Goal: Task Accomplishment & Management: Manage account settings

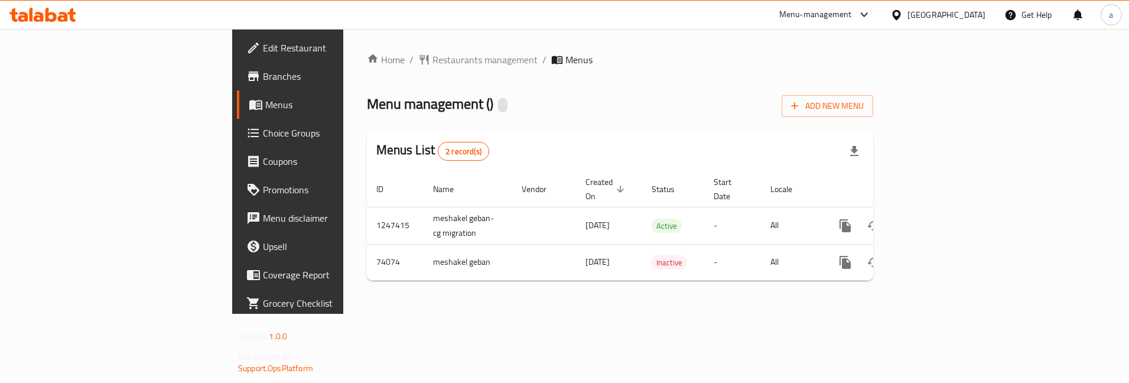
click at [263, 128] on span "Choice Groups" at bounding box center [337, 133] width 148 height 14
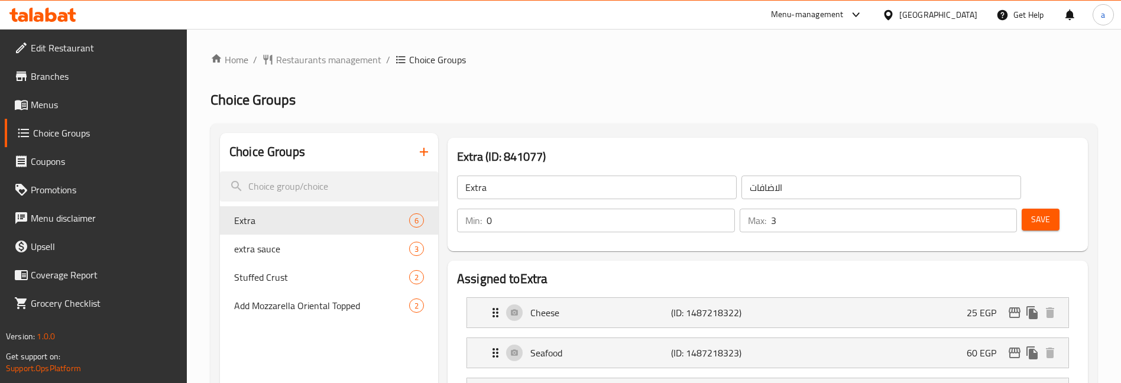
drag, startPoint x: 311, startPoint y: 243, endPoint x: 506, endPoint y: 269, distance: 196.2
click at [311, 243] on span "extra sauce" at bounding box center [303, 249] width 139 height 14
type input "extra sauce"
type input "اضافه صوص"
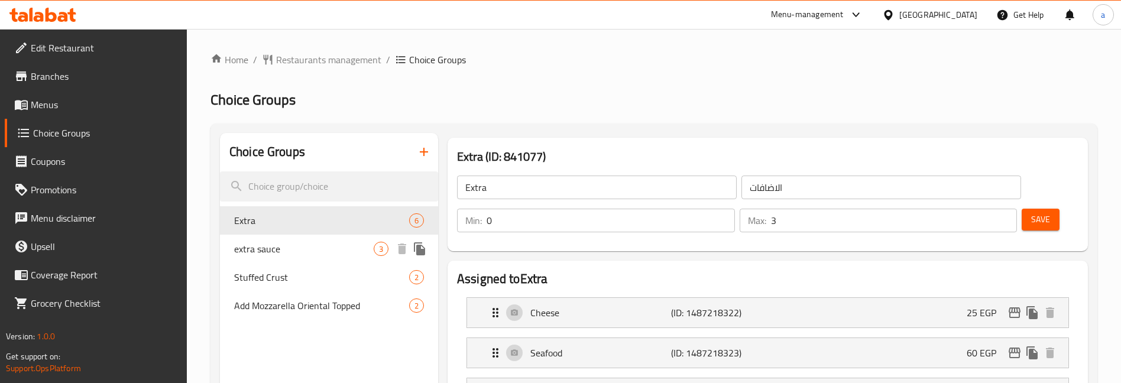
type input "1"
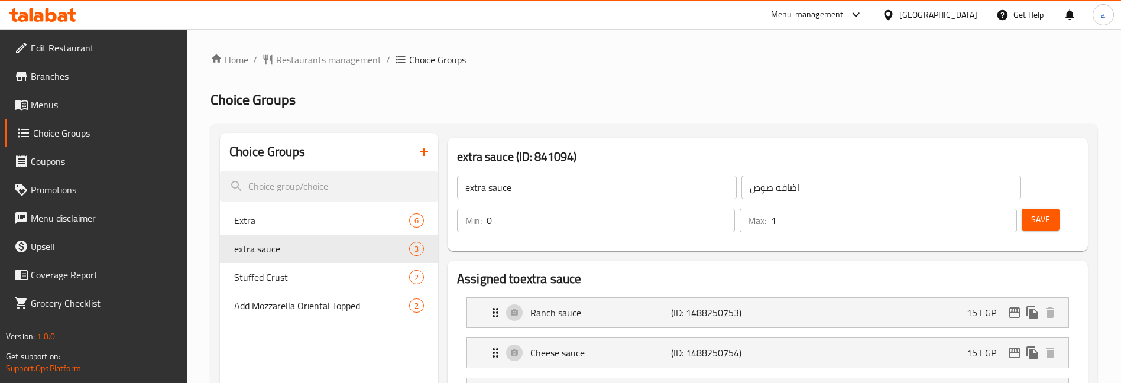
click at [73, 104] on span "Menus" at bounding box center [104, 105] width 147 height 14
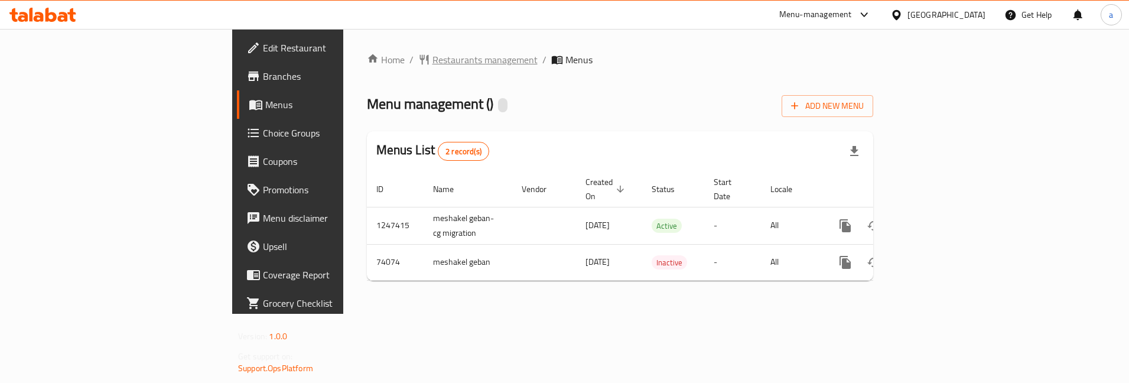
click at [433, 61] on span "Restaurants management" at bounding box center [485, 60] width 105 height 14
click at [237, 69] on link "Branches" at bounding box center [329, 76] width 184 height 28
click at [263, 134] on span "Choice Groups" at bounding box center [337, 133] width 148 height 14
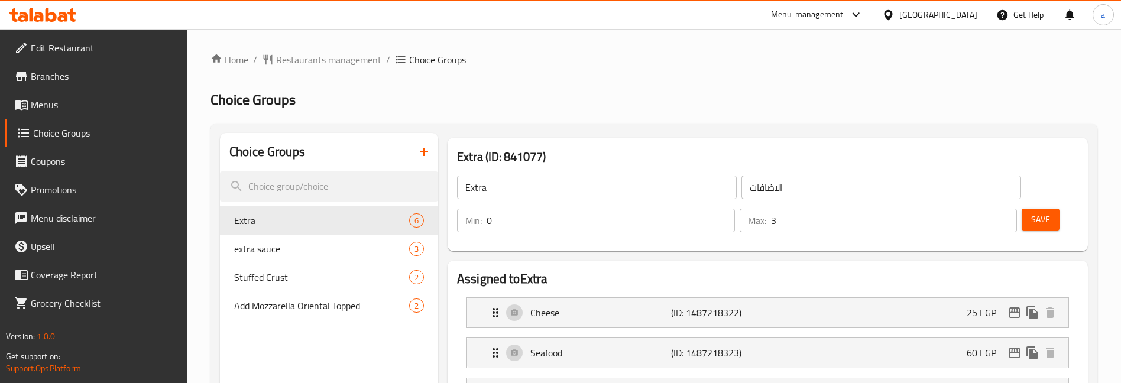
click at [314, 242] on span "extra sauce" at bounding box center [303, 249] width 139 height 14
type input "extra sauce"
type input "اضافه صوص"
type input "1"
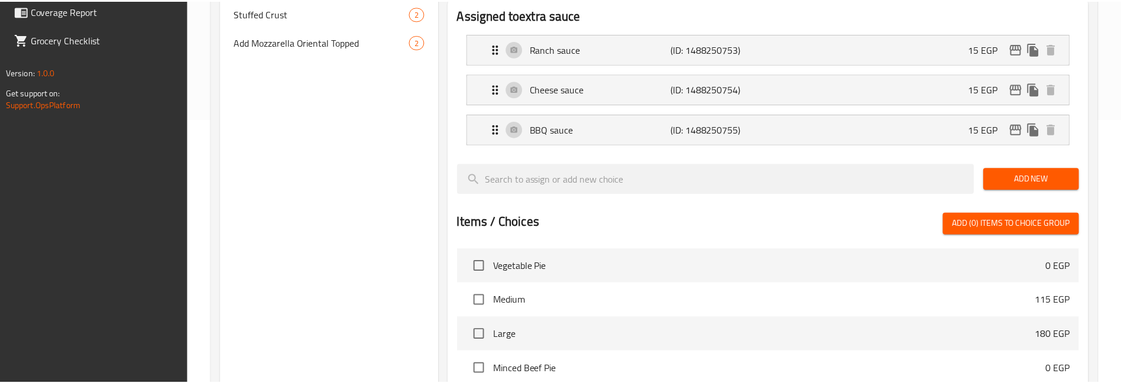
scroll to position [485, 0]
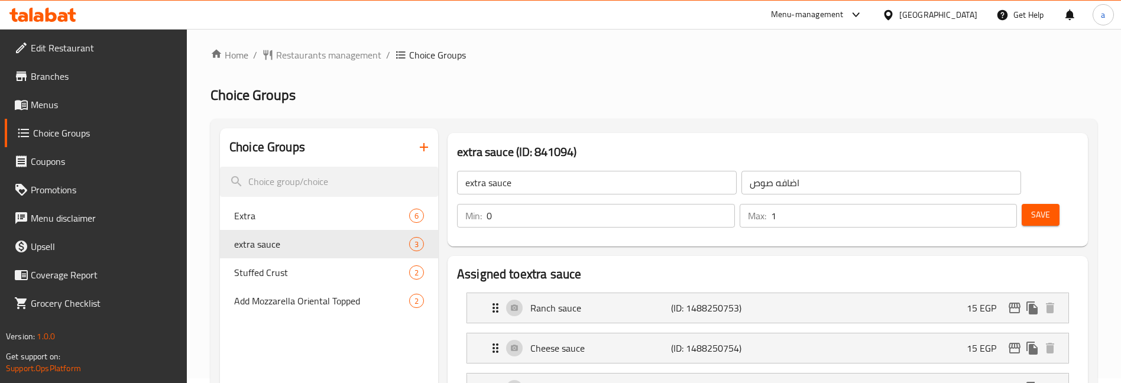
scroll to position [0, 0]
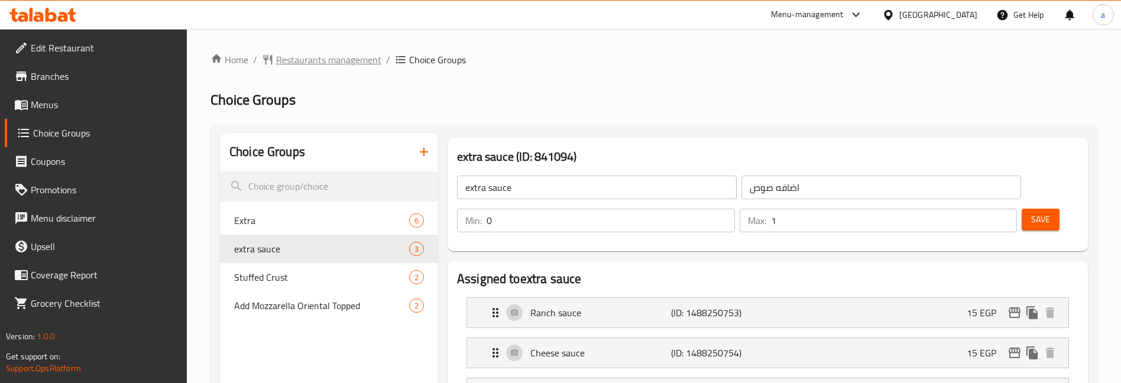
click at [355, 60] on span "Restaurants management" at bounding box center [328, 60] width 105 height 14
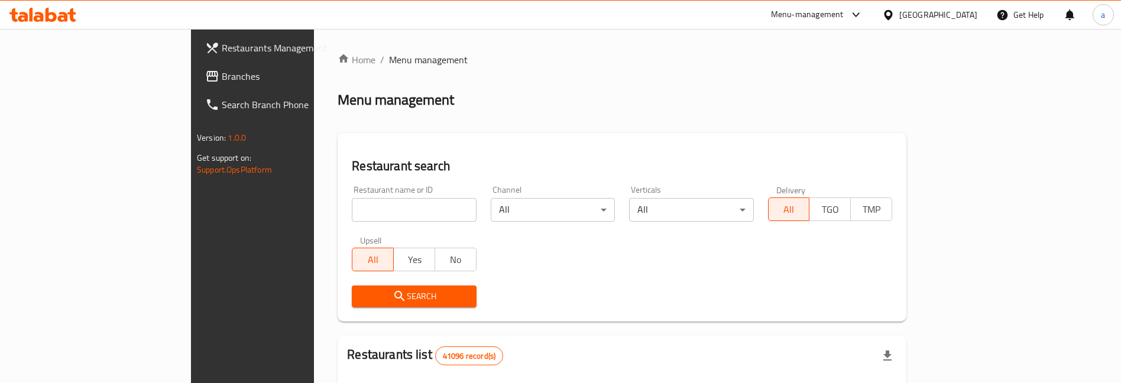
click at [103, 80] on div at bounding box center [560, 191] width 1121 height 383
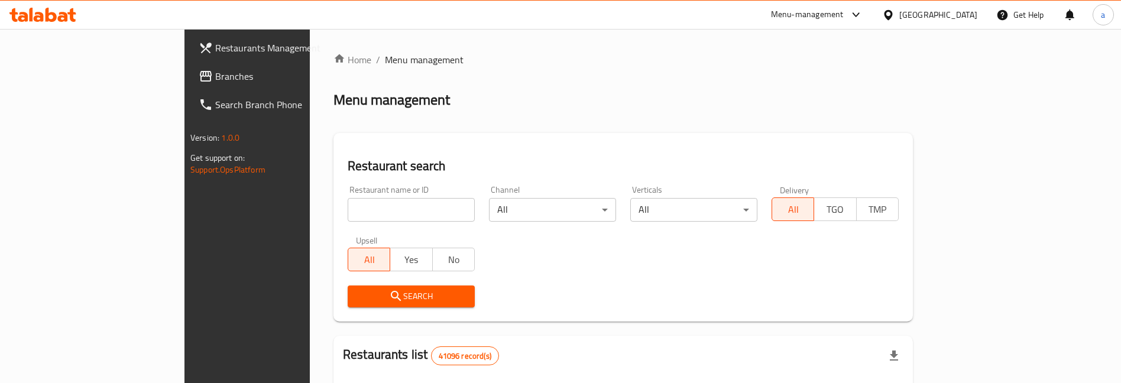
click at [215, 80] on span "Branches" at bounding box center [288, 76] width 147 height 14
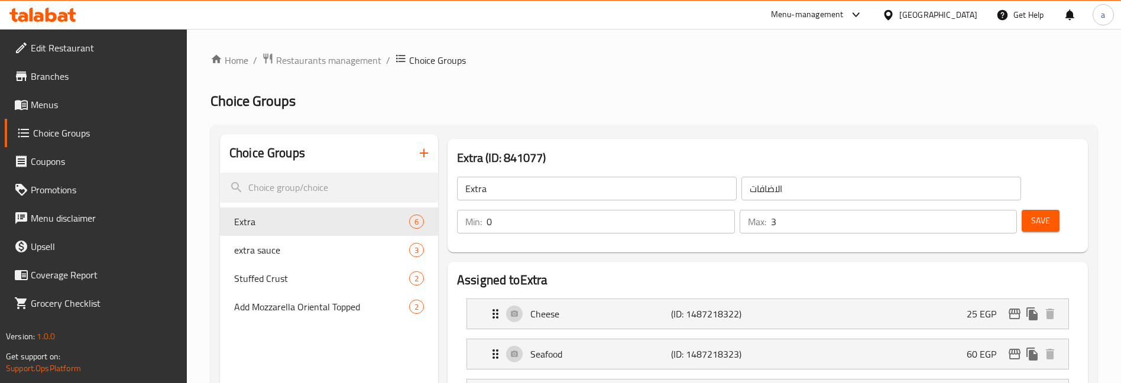
click at [309, 246] on span "extra sauce" at bounding box center [303, 250] width 139 height 14
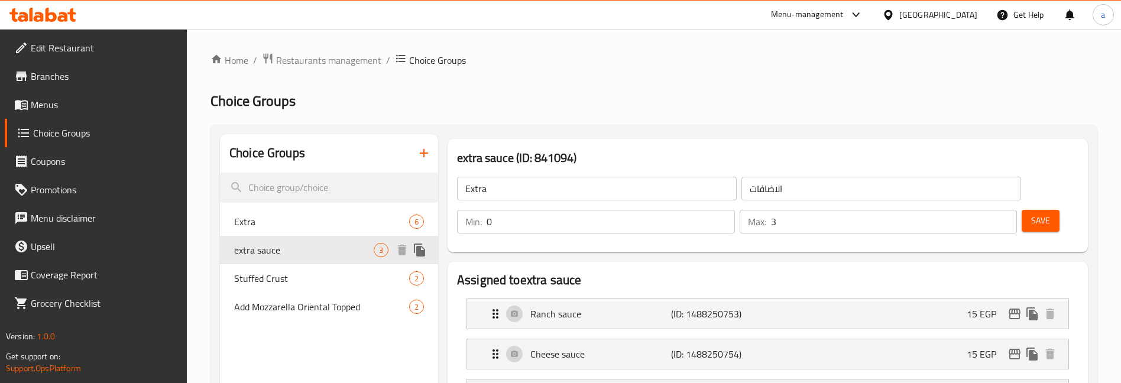
type input "extra sauce"
type input "اضافه صوص"
type input "1"
click at [353, 54] on span "Restaurants management" at bounding box center [328, 60] width 105 height 14
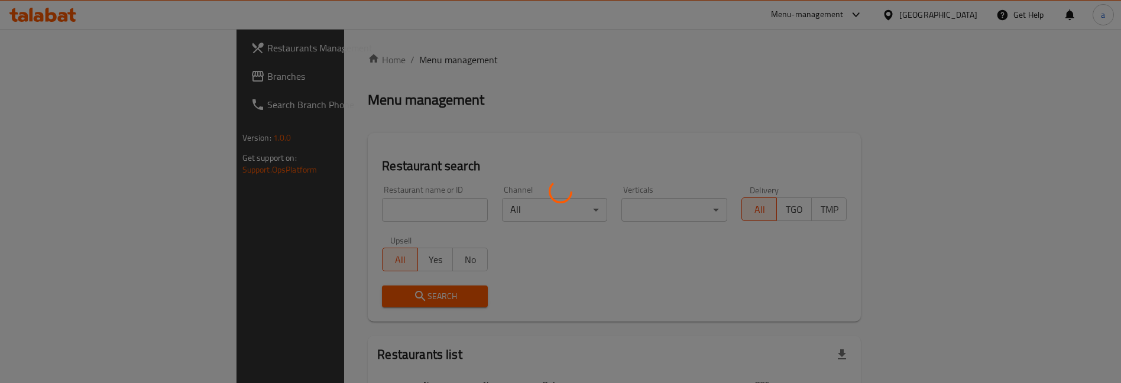
click at [58, 74] on div at bounding box center [560, 191] width 1121 height 383
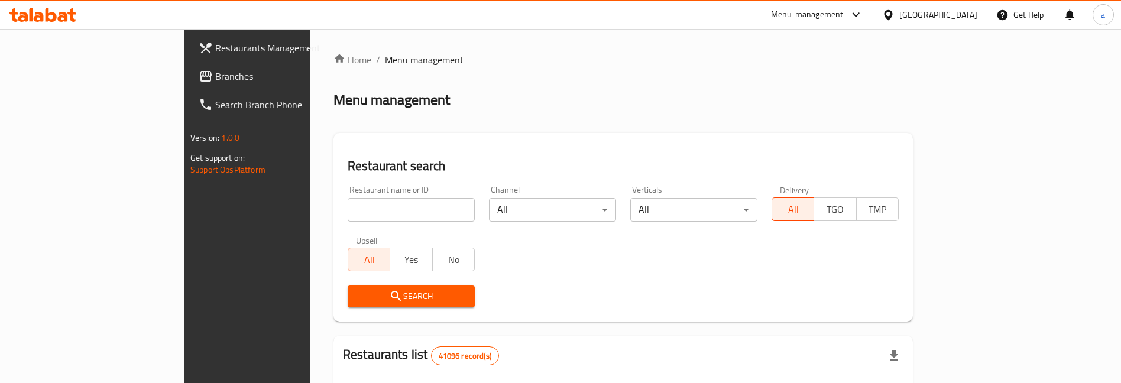
click at [215, 82] on span "Branches" at bounding box center [288, 76] width 147 height 14
